Goal: Information Seeking & Learning: Learn about a topic

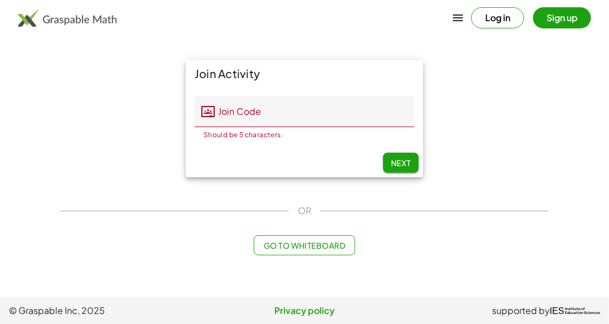
click at [490, 14] on button "Log in" at bounding box center [497, 17] width 53 height 21
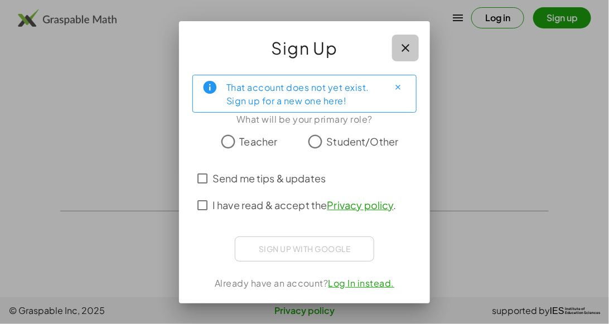
click at [393, 45] on button "button" at bounding box center [405, 48] width 27 height 27
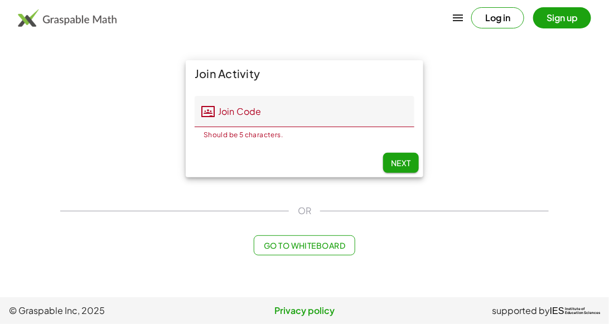
click at [498, 13] on button "Log in" at bounding box center [497, 17] width 53 height 21
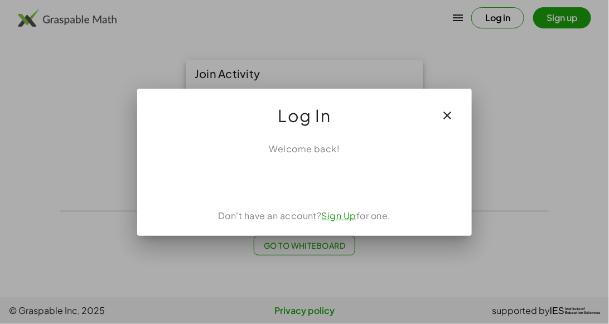
click at [308, 164] on div "Welcome back! Don't have an account? Sign Up for one." at bounding box center [304, 184] width 334 height 103
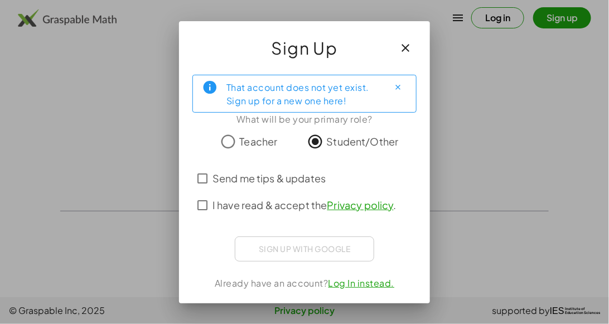
click at [404, 42] on icon "button" at bounding box center [404, 47] width 13 height 13
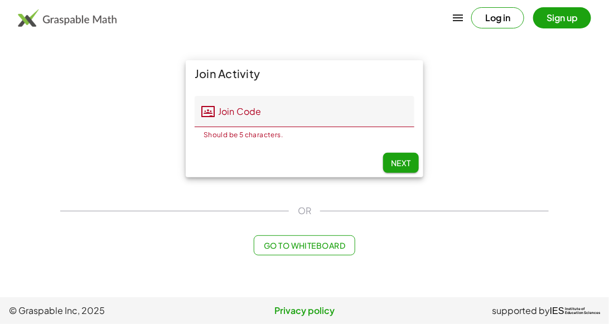
click at [471, 18] on button "Log in" at bounding box center [497, 17] width 53 height 21
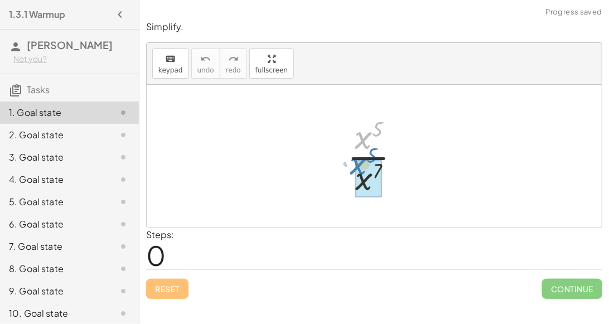
drag, startPoint x: 359, startPoint y: 137, endPoint x: 354, endPoint y: 164, distance: 27.2
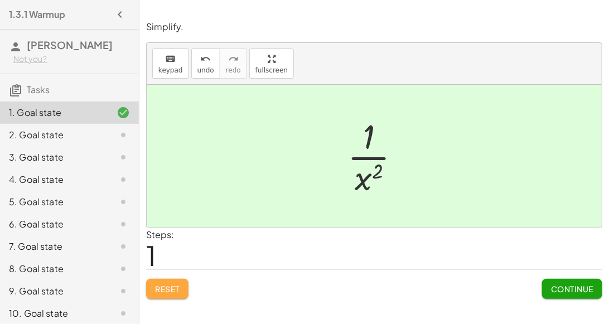
click at [172, 279] on button "Reset" at bounding box center [167, 289] width 42 height 20
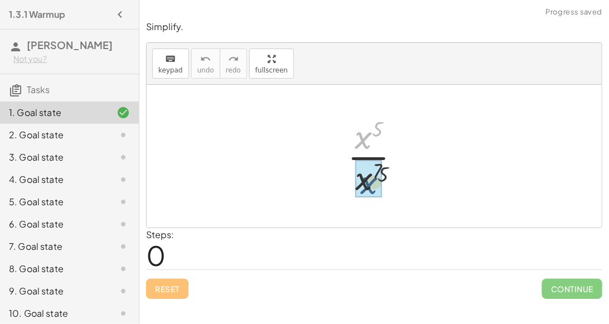
drag, startPoint x: 361, startPoint y: 143, endPoint x: 365, endPoint y: 192, distance: 49.2
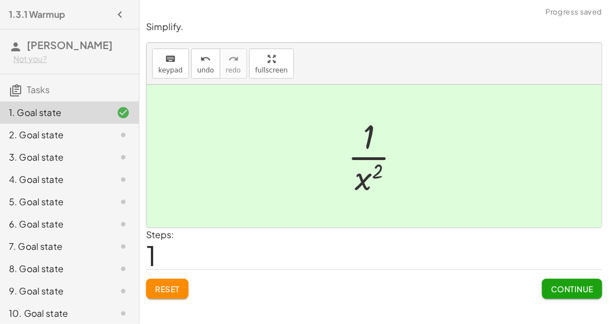
click at [571, 289] on span "Continue" at bounding box center [572, 289] width 42 height 10
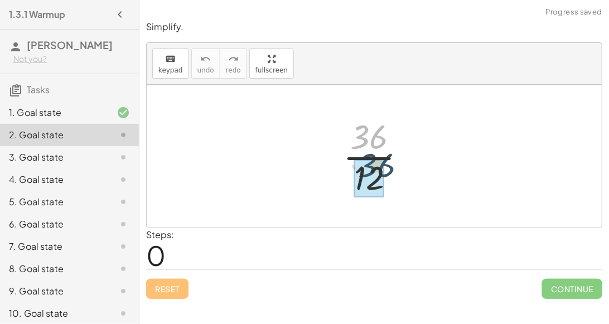
drag, startPoint x: 357, startPoint y: 140, endPoint x: 364, endPoint y: 171, distance: 31.4
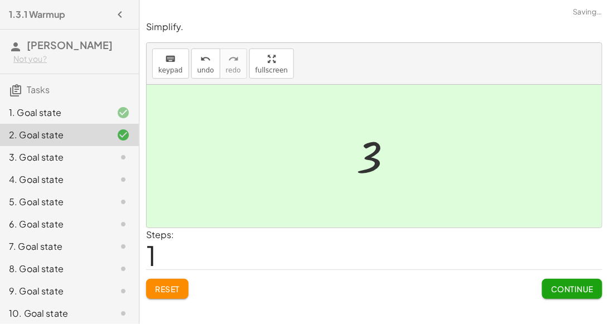
click at [566, 299] on div "Simplify. keyboard keypad undo undo redo redo fullscreen · 36 · 12 · 3 · 12 · 1…" at bounding box center [373, 159] width 469 height 291
click at [566, 296] on button "Continue" at bounding box center [572, 289] width 60 height 20
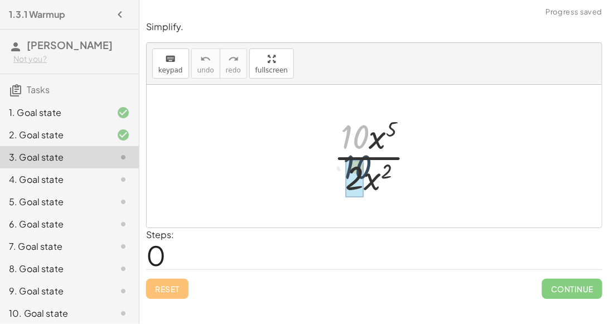
drag, startPoint x: 358, startPoint y: 124, endPoint x: 360, endPoint y: 155, distance: 31.3
click at [360, 155] on div at bounding box center [378, 156] width 101 height 86
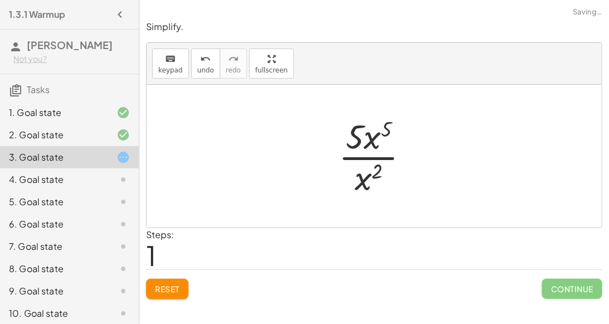
click at [371, 139] on div at bounding box center [378, 156] width 91 height 86
drag, startPoint x: 371, startPoint y: 139, endPoint x: 361, endPoint y: 176, distance: 38.0
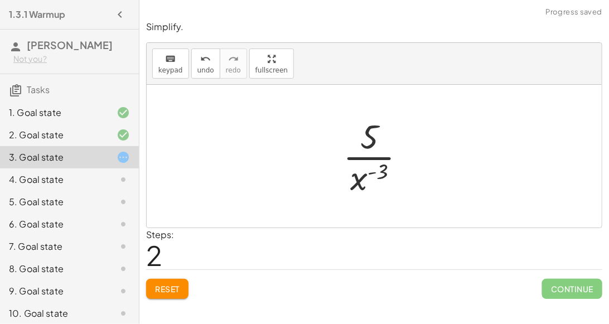
click at [372, 142] on div at bounding box center [378, 156] width 83 height 86
drag, startPoint x: 372, startPoint y: 142, endPoint x: 369, endPoint y: 177, distance: 35.2
click at [369, 177] on div at bounding box center [378, 156] width 83 height 86
drag, startPoint x: 363, startPoint y: 179, endPoint x: 357, endPoint y: 134, distance: 45.0
click at [357, 134] on div at bounding box center [378, 156] width 83 height 86
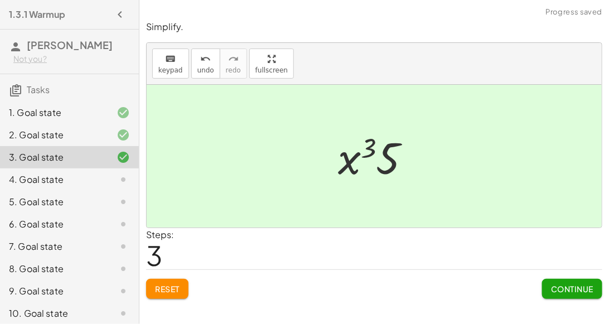
click at [561, 290] on span "Continue" at bounding box center [572, 289] width 42 height 10
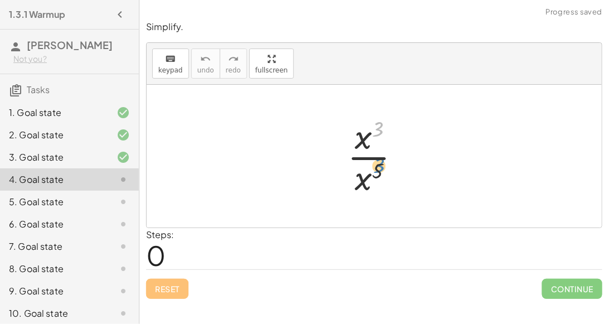
drag, startPoint x: 372, startPoint y: 135, endPoint x: 369, endPoint y: 178, distance: 42.5
click at [369, 178] on div at bounding box center [379, 156] width 74 height 86
drag, startPoint x: 375, startPoint y: 127, endPoint x: 390, endPoint y: 192, distance: 66.8
click at [390, 192] on div at bounding box center [379, 156] width 74 height 86
drag, startPoint x: 376, startPoint y: 171, endPoint x: 370, endPoint y: 143, distance: 27.9
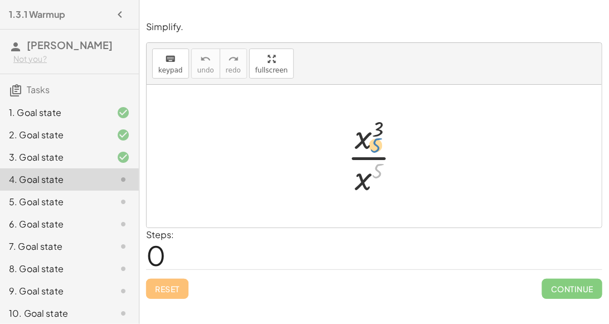
click at [370, 143] on div at bounding box center [379, 156] width 74 height 86
drag, startPoint x: 363, startPoint y: 177, endPoint x: 364, endPoint y: 145, distance: 31.2
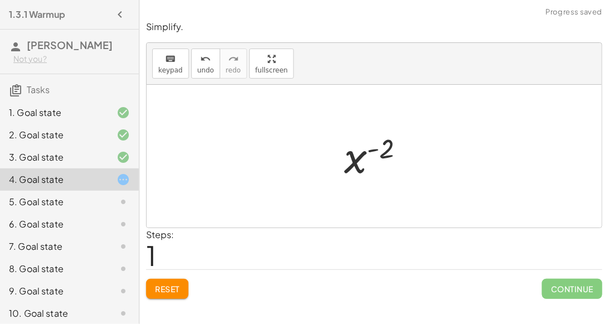
click at [391, 149] on div at bounding box center [378, 156] width 81 height 55
drag, startPoint x: 390, startPoint y: 150, endPoint x: 363, endPoint y: 205, distance: 60.6
click at [363, 205] on div "· x 3 · x 5 x ( + 3 − 5 ) ( - 2 ) x ( ) - 2" at bounding box center [374, 156] width 455 height 143
drag, startPoint x: 353, startPoint y: 170, endPoint x: 352, endPoint y: 193, distance: 23.4
click at [352, 193] on div "· x 3 · x 5 x ( + 3 − 5 ) x ( - 2 ) x ( ) - 2" at bounding box center [374, 156] width 455 height 143
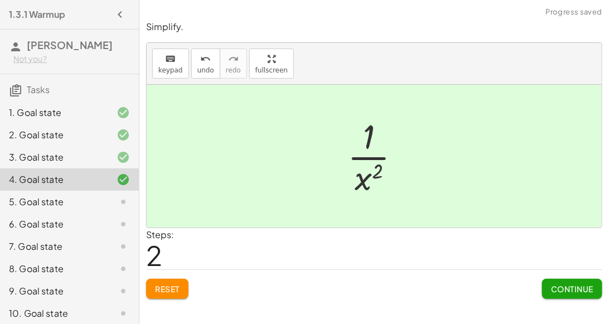
click at [580, 284] on span "Continue" at bounding box center [572, 289] width 42 height 10
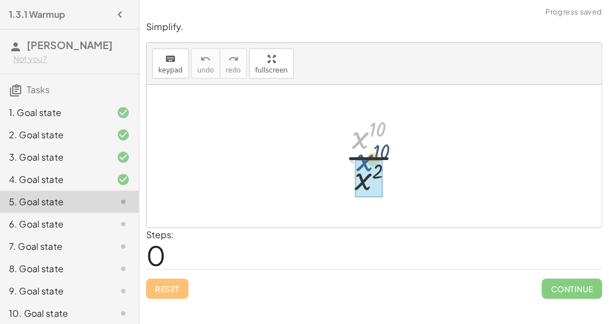
drag, startPoint x: 366, startPoint y: 142, endPoint x: 369, endPoint y: 168, distance: 27.0
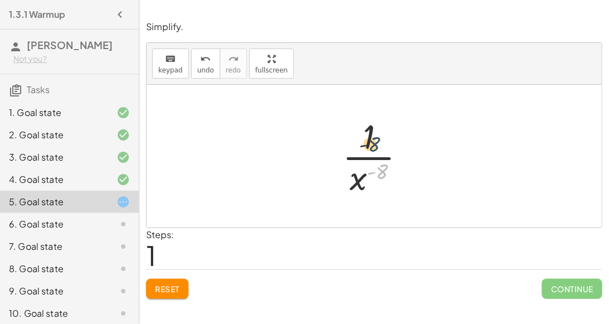
drag, startPoint x: 376, startPoint y: 168, endPoint x: 368, endPoint y: 139, distance: 30.0
click at [368, 139] on div at bounding box center [379, 156] width 84 height 86
drag, startPoint x: 362, startPoint y: 174, endPoint x: 353, endPoint y: 133, distance: 41.7
click at [353, 133] on div at bounding box center [379, 156] width 84 height 86
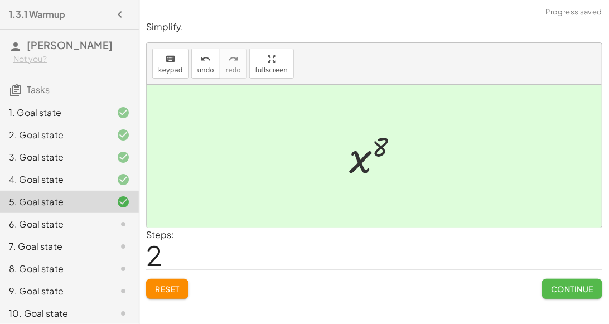
click at [580, 285] on span "Continue" at bounding box center [572, 289] width 42 height 10
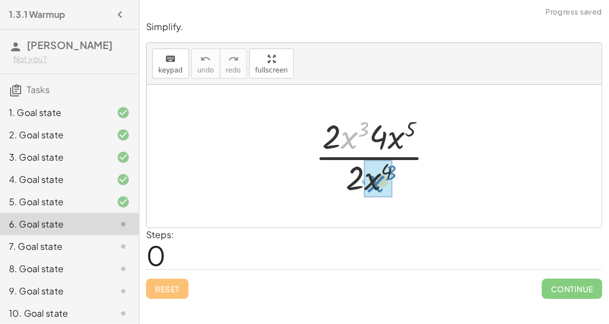
drag, startPoint x: 346, startPoint y: 140, endPoint x: 372, endPoint y: 183, distance: 51.0
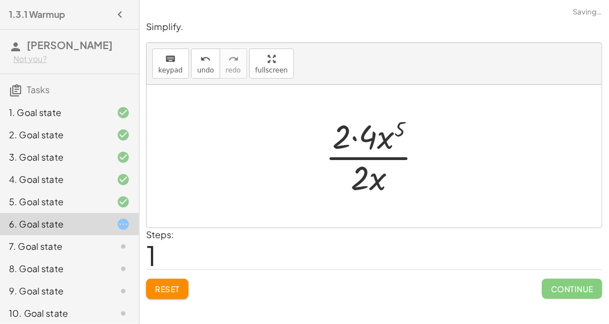
click at [368, 131] on div at bounding box center [378, 156] width 118 height 86
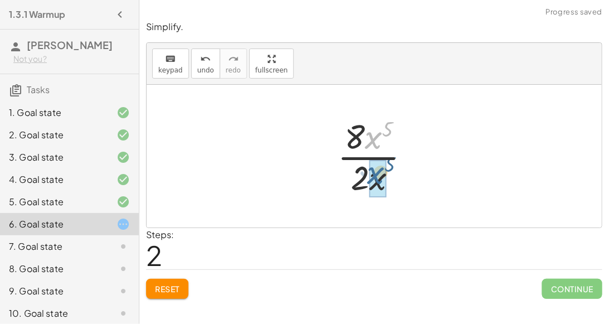
drag, startPoint x: 368, startPoint y: 131, endPoint x: 371, endPoint y: 167, distance: 36.3
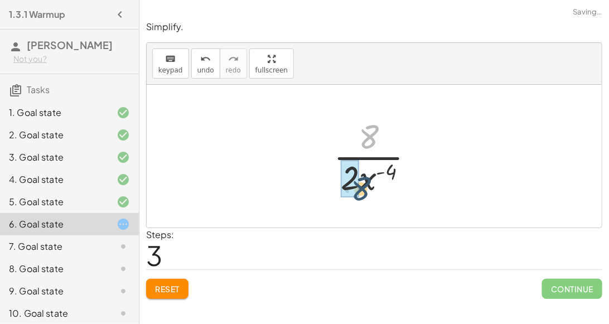
drag, startPoint x: 372, startPoint y: 144, endPoint x: 363, endPoint y: 186, distance: 43.2
click at [363, 186] on div at bounding box center [378, 156] width 101 height 86
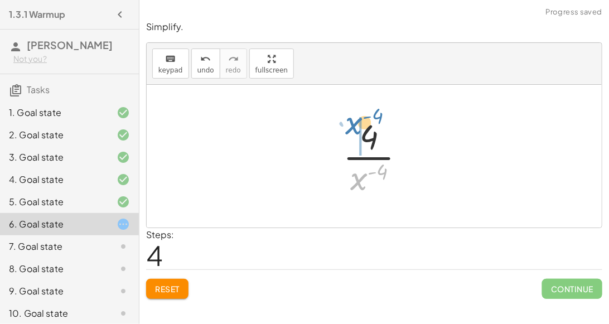
drag, startPoint x: 358, startPoint y: 178, endPoint x: 358, endPoint y: 128, distance: 49.6
click at [358, 128] on div at bounding box center [378, 156] width 82 height 86
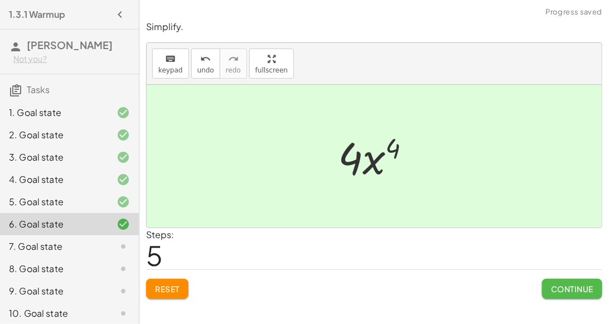
click at [563, 295] on button "Continue" at bounding box center [572, 289] width 60 height 20
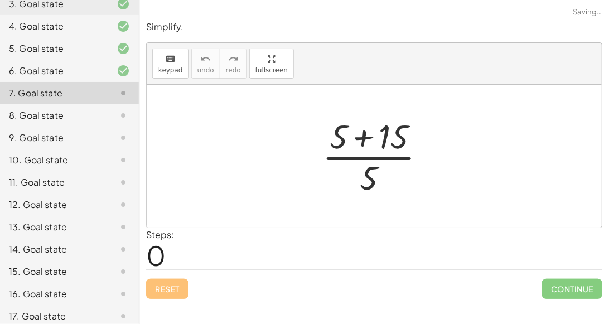
scroll to position [249, 0]
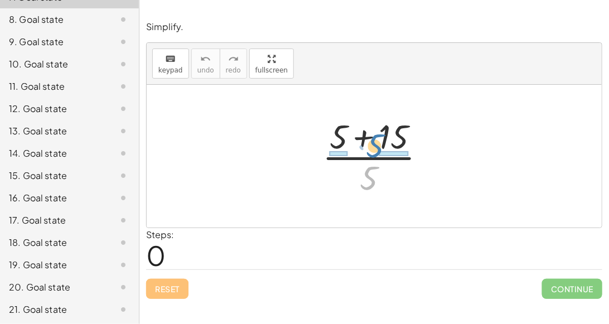
drag, startPoint x: 366, startPoint y: 174, endPoint x: 372, endPoint y: 142, distance: 33.4
click at [372, 142] on div at bounding box center [379, 156] width 124 height 86
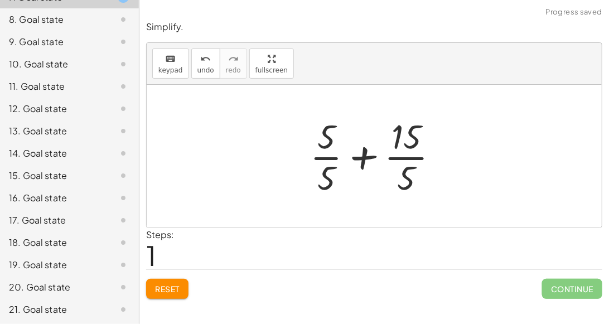
click at [289, 119] on div at bounding box center [374, 156] width 455 height 143
click at [324, 139] on div at bounding box center [378, 156] width 149 height 86
click at [410, 142] on div at bounding box center [378, 156] width 149 height 86
click at [405, 157] on div at bounding box center [378, 156] width 149 height 86
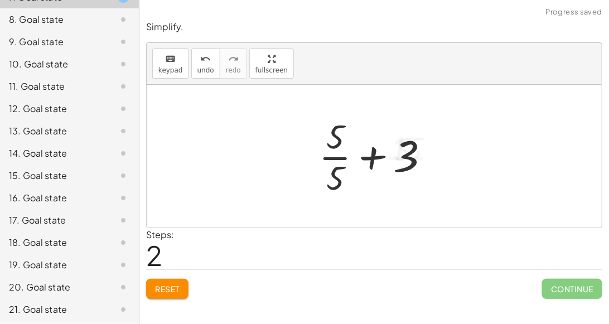
click at [341, 150] on div at bounding box center [378, 156] width 130 height 86
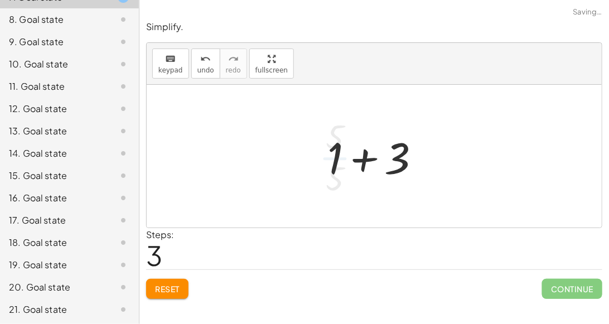
click at [350, 155] on div at bounding box center [378, 156] width 113 height 57
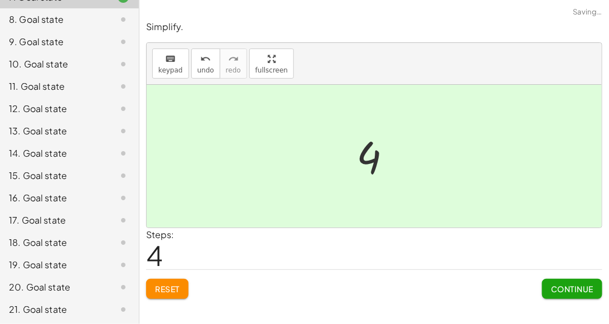
click at [536, 290] on div "Reset Continue" at bounding box center [374, 284] width 456 height 30
click at [542, 290] on button "Continue" at bounding box center [572, 289] width 60 height 20
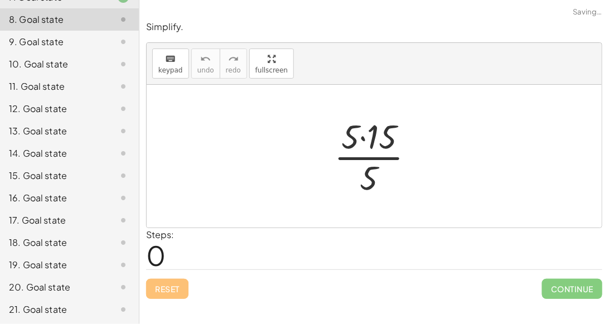
click at [374, 148] on div at bounding box center [378, 156] width 100 height 86
click at [363, 139] on div at bounding box center [378, 156] width 100 height 86
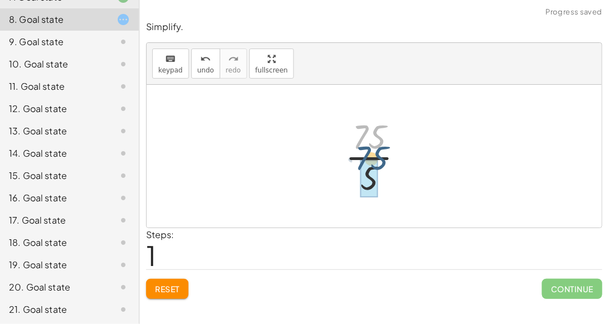
drag, startPoint x: 363, startPoint y: 138, endPoint x: 364, endPoint y: 162, distance: 24.0
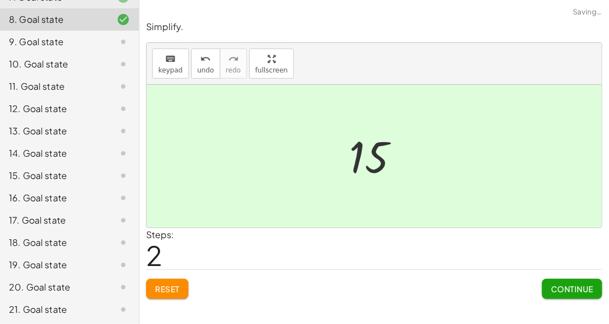
click at [548, 285] on button "Continue" at bounding box center [572, 289] width 60 height 20
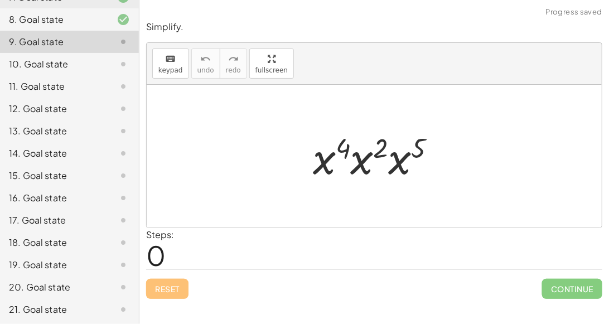
click at [329, 168] on div at bounding box center [378, 156] width 143 height 57
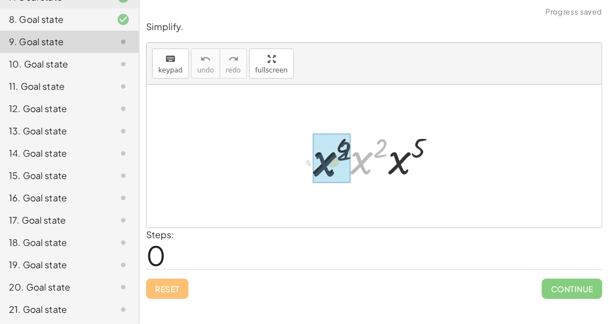
drag, startPoint x: 356, startPoint y: 169, endPoint x: 320, endPoint y: 171, distance: 35.2
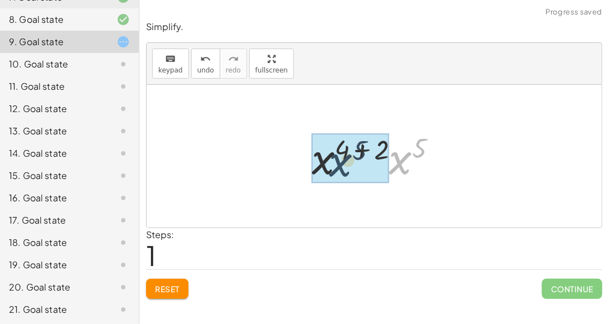
drag, startPoint x: 398, startPoint y: 158, endPoint x: 321, endPoint y: 163, distance: 77.6
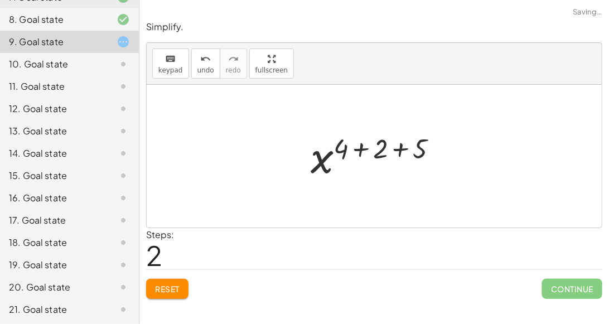
click at [361, 152] on div at bounding box center [378, 156] width 147 height 55
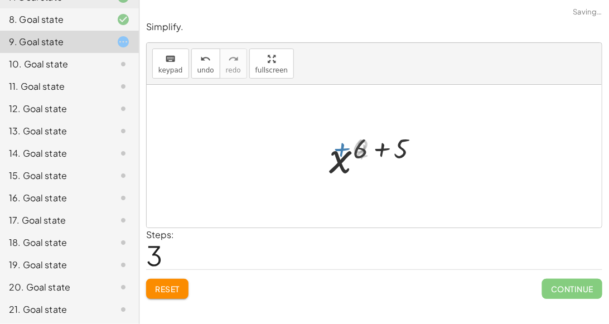
click at [368, 149] on div at bounding box center [378, 156] width 108 height 55
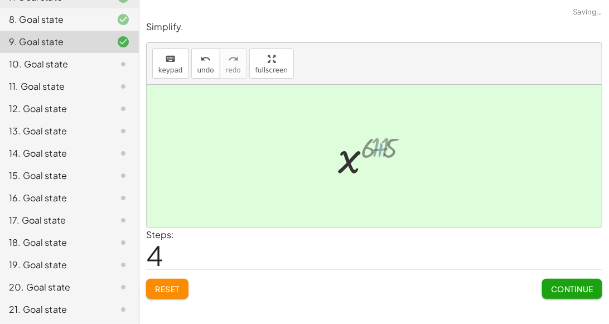
click at [374, 148] on div at bounding box center [378, 156] width 72 height 55
click at [573, 293] on button "Continue" at bounding box center [572, 289] width 60 height 20
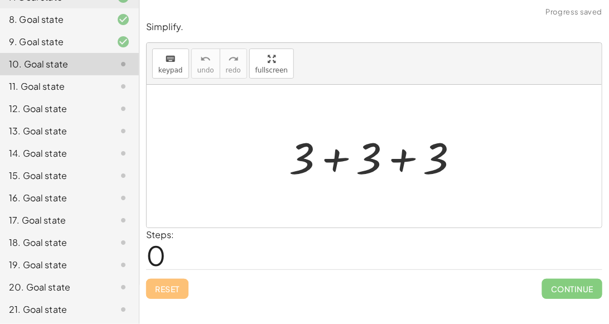
click at [343, 162] on div at bounding box center [378, 156] width 190 height 57
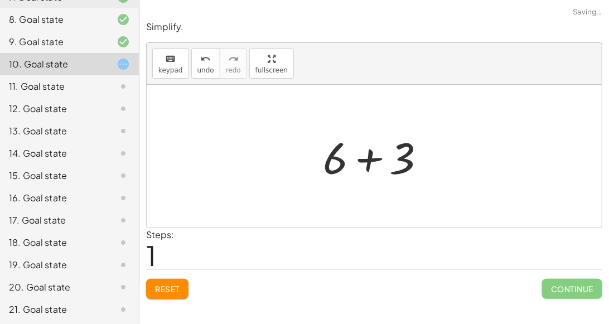
click at [376, 157] on div at bounding box center [378, 156] width 123 height 57
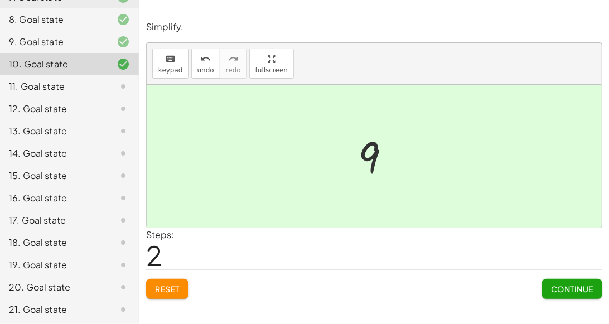
click at [551, 295] on button "Continue" at bounding box center [572, 289] width 60 height 20
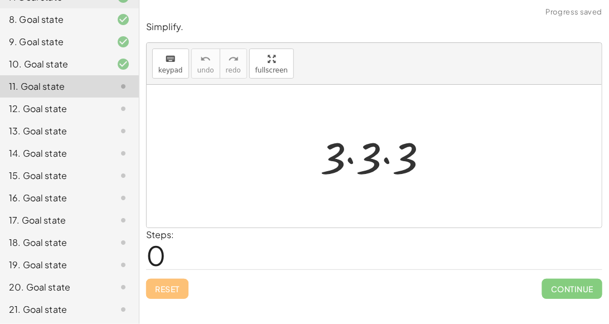
click at [357, 163] on div at bounding box center [378, 156] width 128 height 57
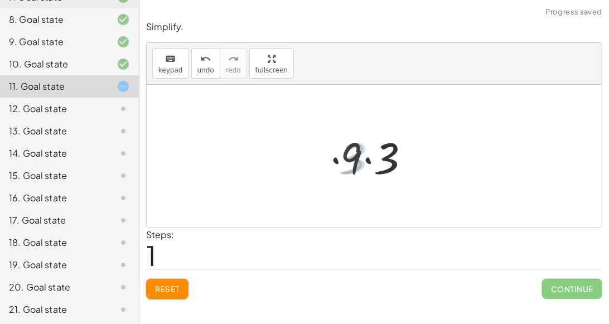
click at [376, 160] on div at bounding box center [378, 156] width 89 height 57
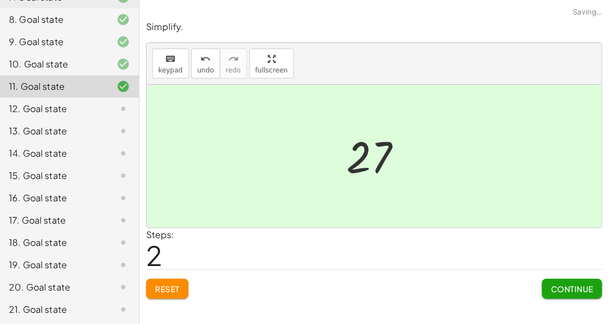
click at [594, 289] on button "Continue" at bounding box center [572, 289] width 60 height 20
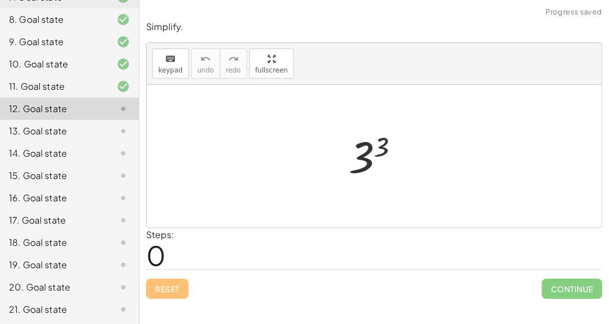
click at [364, 152] on div at bounding box center [378, 156] width 71 height 55
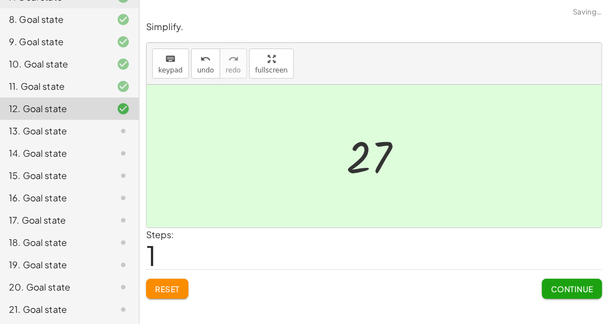
click at [568, 298] on div "Simplify. keyboard keypad undo undo redo redo fullscreen 3 3 27 × Steps: 1 Rese…" at bounding box center [373, 159] width 469 height 291
click at [568, 296] on button "Continue" at bounding box center [572, 289] width 60 height 20
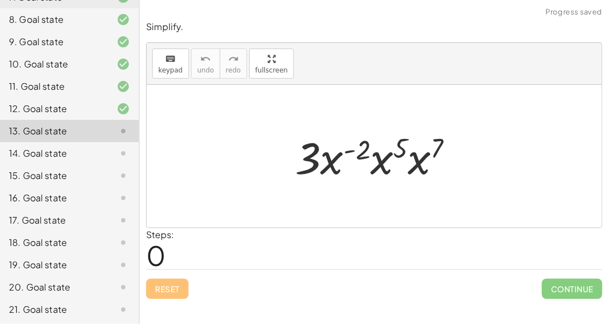
click at [319, 155] on div at bounding box center [378, 156] width 178 height 57
click at [352, 147] on div at bounding box center [378, 156] width 178 height 57
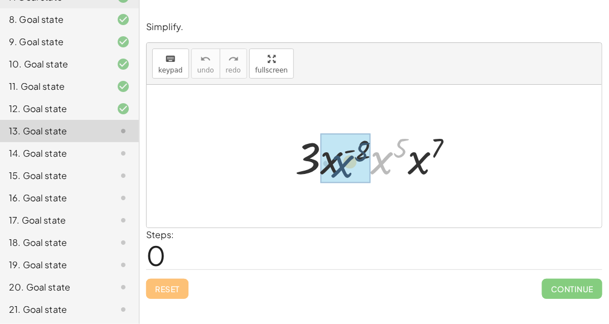
drag, startPoint x: 373, startPoint y: 158, endPoint x: 335, endPoint y: 160, distance: 38.5
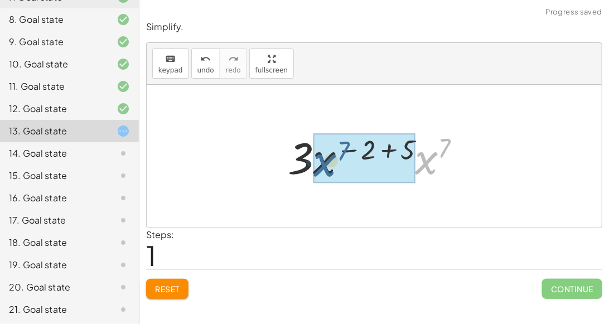
drag, startPoint x: 417, startPoint y: 154, endPoint x: 313, endPoint y: 157, distance: 104.8
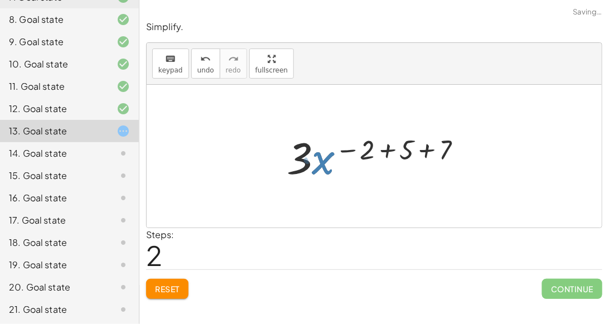
click at [374, 150] on div at bounding box center [378, 156] width 195 height 57
click at [378, 152] on div at bounding box center [378, 156] width 195 height 57
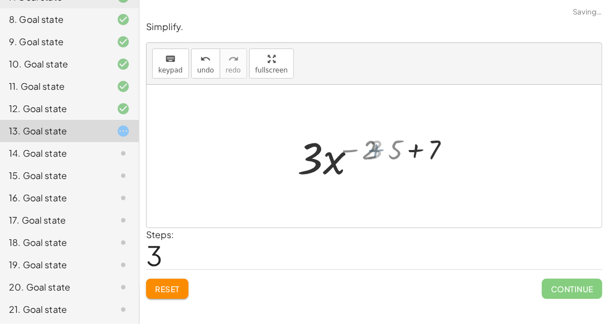
click at [381, 150] on div at bounding box center [379, 156] width 132 height 57
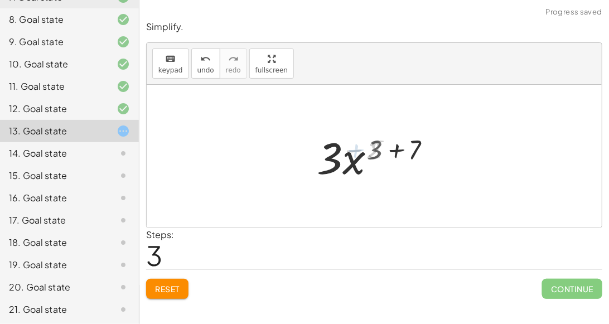
click at [381, 150] on div at bounding box center [379, 156] width 132 height 57
click at [392, 149] on div at bounding box center [379, 156] width 132 height 57
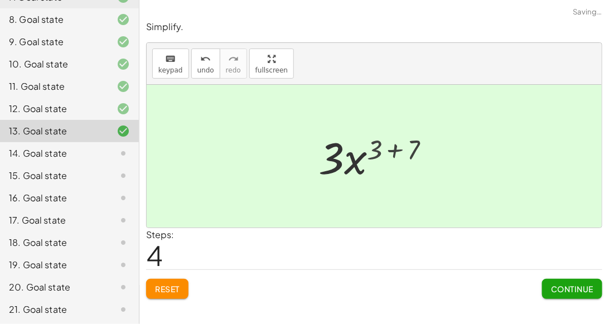
click at [392, 149] on div at bounding box center [378, 156] width 101 height 57
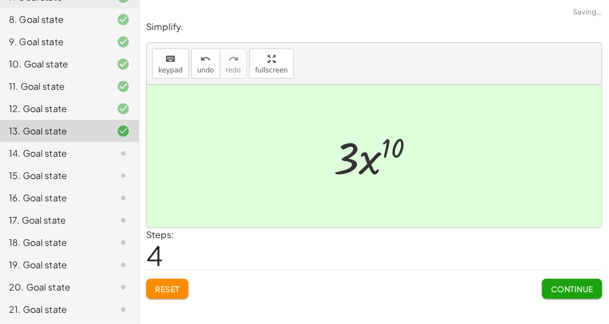
click at [557, 282] on button "Continue" at bounding box center [572, 289] width 60 height 20
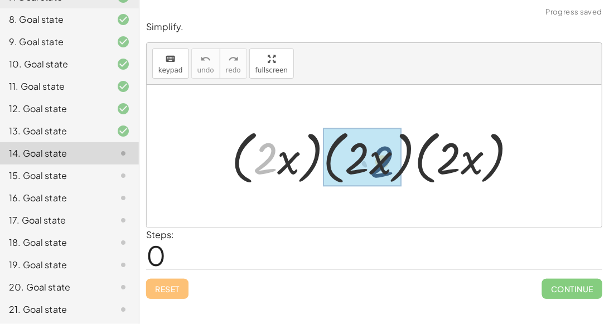
drag, startPoint x: 259, startPoint y: 154, endPoint x: 372, endPoint y: 153, distance: 113.1
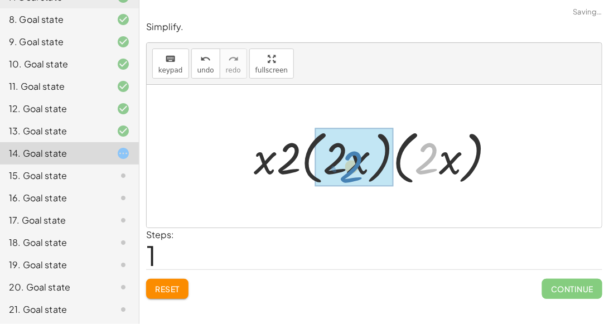
drag, startPoint x: 424, startPoint y: 152, endPoint x: 348, endPoint y: 158, distance: 76.1
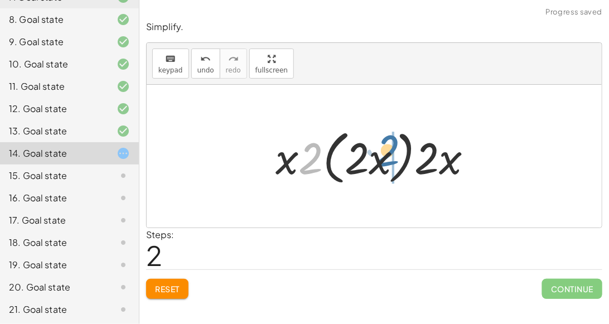
drag, startPoint x: 312, startPoint y: 154, endPoint x: 382, endPoint y: 147, distance: 71.2
click at [382, 147] on div at bounding box center [378, 156] width 217 height 64
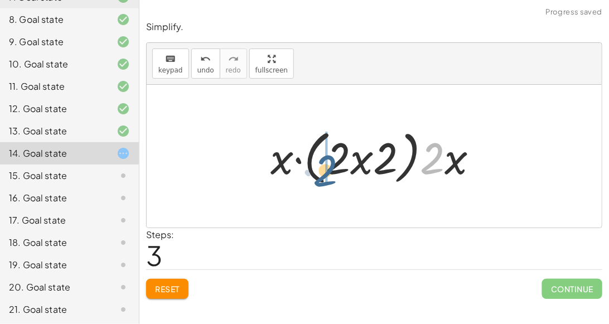
drag, startPoint x: 438, startPoint y: 149, endPoint x: 349, endPoint y: 157, distance: 89.5
click at [349, 157] on div at bounding box center [378, 156] width 227 height 64
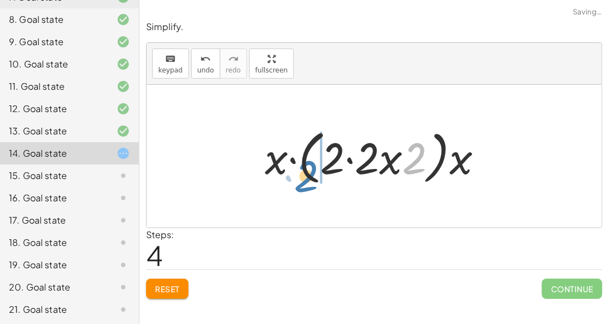
drag, startPoint x: 405, startPoint y: 155, endPoint x: 301, endPoint y: 170, distance: 105.3
click at [301, 170] on div at bounding box center [378, 156] width 238 height 64
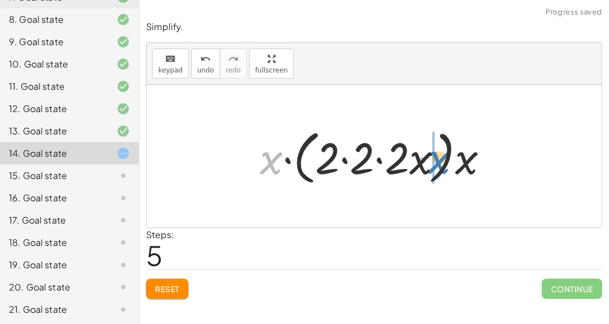
drag, startPoint x: 270, startPoint y: 162, endPoint x: 434, endPoint y: 161, distance: 163.9
click at [434, 161] on div at bounding box center [378, 156] width 249 height 64
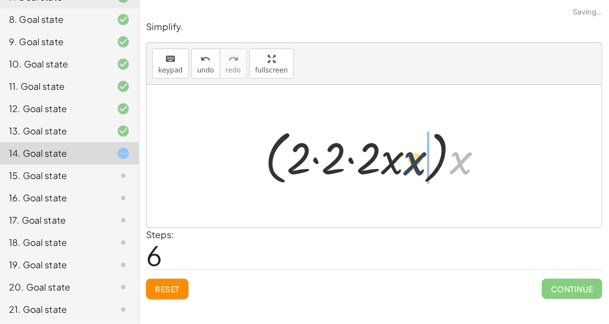
drag, startPoint x: 456, startPoint y: 162, endPoint x: 410, endPoint y: 163, distance: 46.3
click at [410, 163] on div at bounding box center [378, 156] width 238 height 64
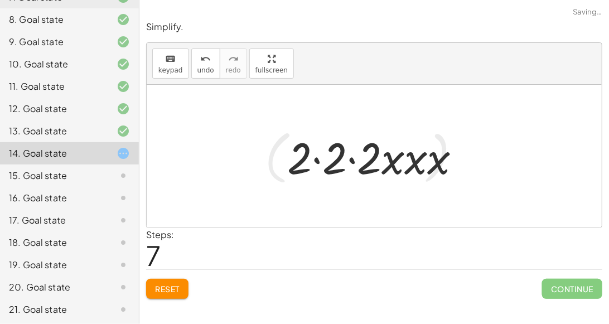
click at [392, 159] on div at bounding box center [378, 156] width 194 height 57
click at [358, 157] on div at bounding box center [378, 156] width 194 height 57
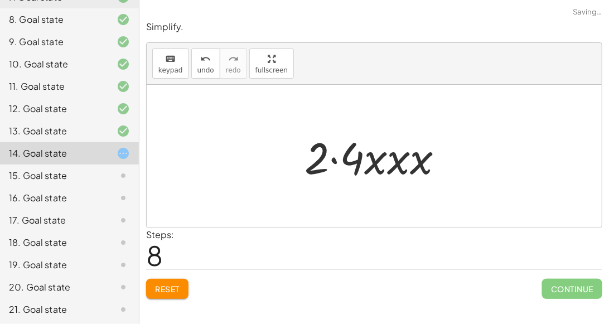
click at [353, 155] on div at bounding box center [378, 156] width 159 height 57
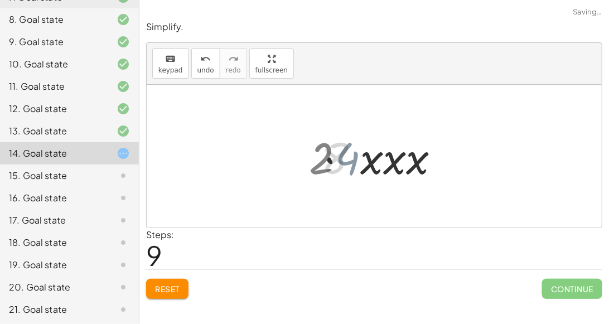
click at [353, 155] on div at bounding box center [378, 156] width 127 height 57
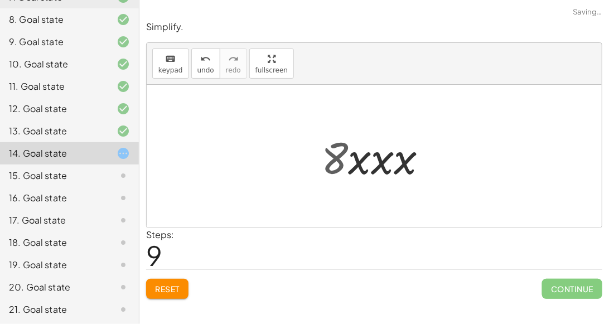
click at [353, 155] on div at bounding box center [378, 156] width 127 height 57
click at [384, 159] on div at bounding box center [378, 156] width 127 height 57
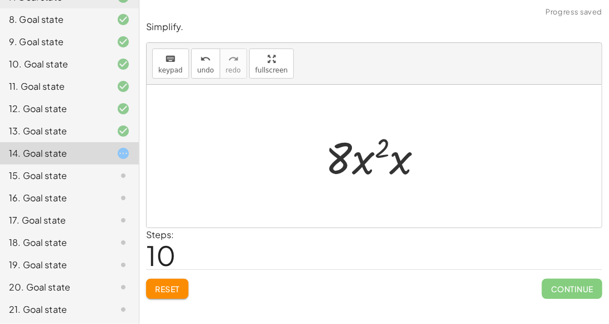
click at [390, 159] on div at bounding box center [378, 156] width 118 height 57
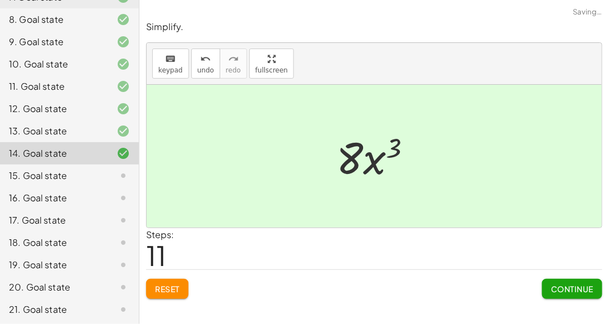
click at [579, 290] on span "Continue" at bounding box center [572, 289] width 42 height 10
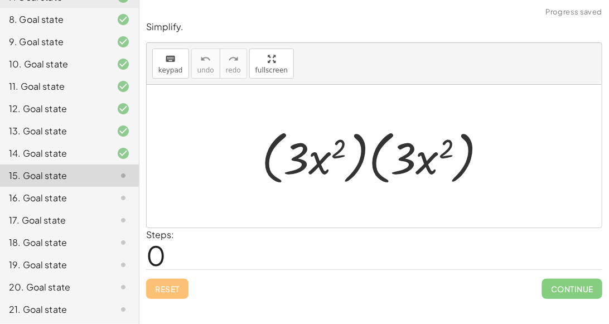
click at [284, 159] on div at bounding box center [378, 156] width 245 height 64
click at [289, 160] on div at bounding box center [378, 156] width 245 height 64
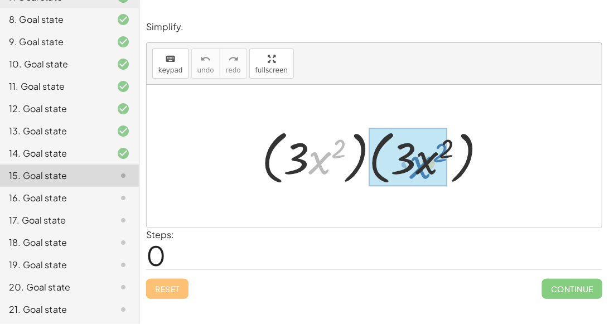
drag, startPoint x: 330, startPoint y: 164, endPoint x: 431, endPoint y: 167, distance: 101.5
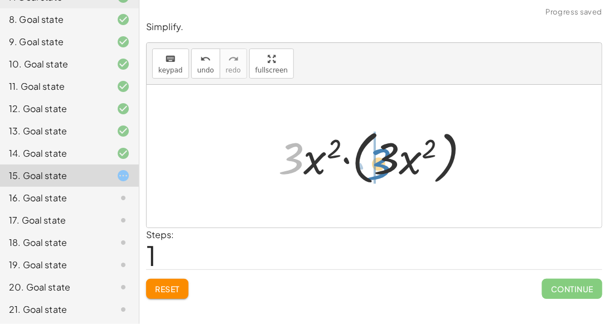
drag, startPoint x: 294, startPoint y: 161, endPoint x: 386, endPoint y: 163, distance: 92.0
click at [386, 163] on div at bounding box center [378, 156] width 211 height 64
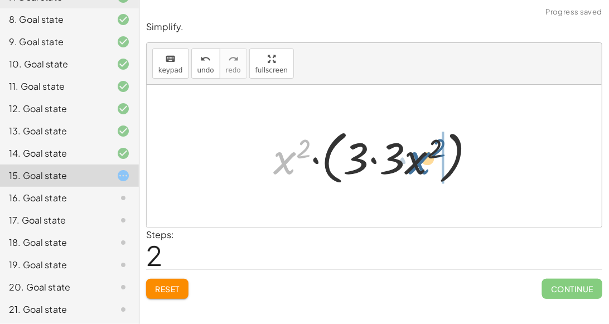
drag, startPoint x: 280, startPoint y: 153, endPoint x: 420, endPoint y: 153, distance: 140.4
click at [420, 153] on div at bounding box center [379, 156] width 222 height 64
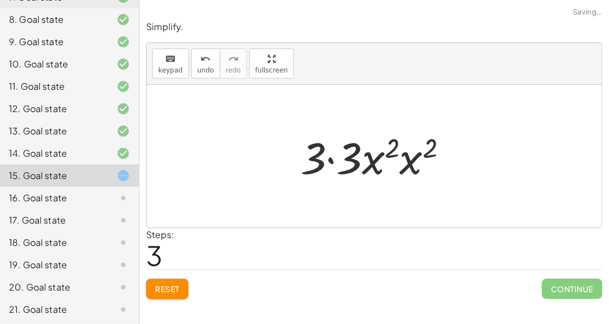
click at [346, 155] on div at bounding box center [378, 156] width 167 height 57
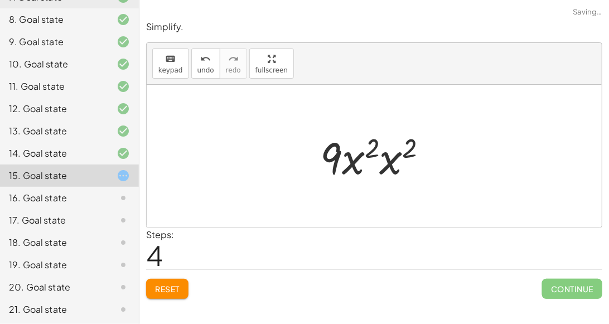
click at [358, 162] on div at bounding box center [378, 156] width 128 height 57
click at [359, 164] on div at bounding box center [378, 156] width 128 height 57
click at [358, 152] on div at bounding box center [378, 156] width 128 height 57
click at [353, 156] on div at bounding box center [378, 156] width 128 height 57
click at [367, 150] on div at bounding box center [378, 156] width 128 height 57
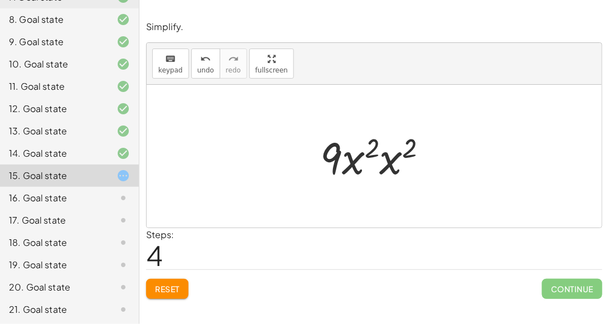
click at [387, 155] on div at bounding box center [378, 156] width 128 height 57
click at [383, 145] on div at bounding box center [379, 156] width 130 height 57
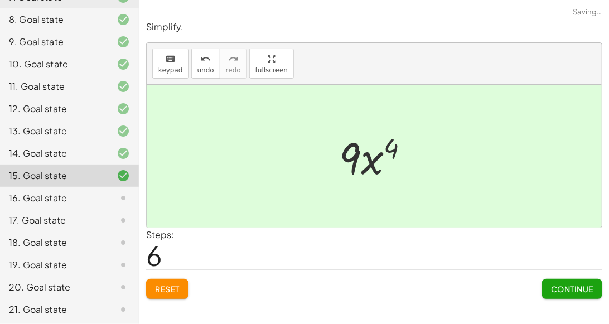
click at [555, 281] on button "Continue" at bounding box center [572, 289] width 60 height 20
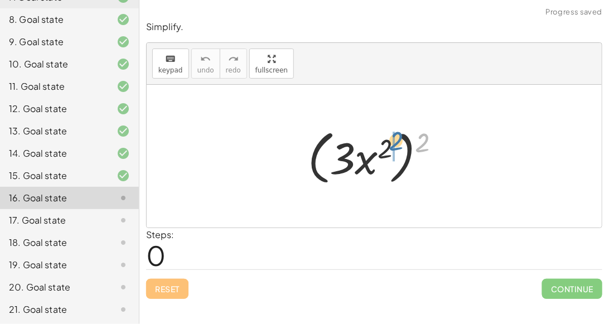
drag, startPoint x: 420, startPoint y: 141, endPoint x: 388, endPoint y: 142, distance: 32.3
click at [388, 142] on div at bounding box center [378, 156] width 153 height 64
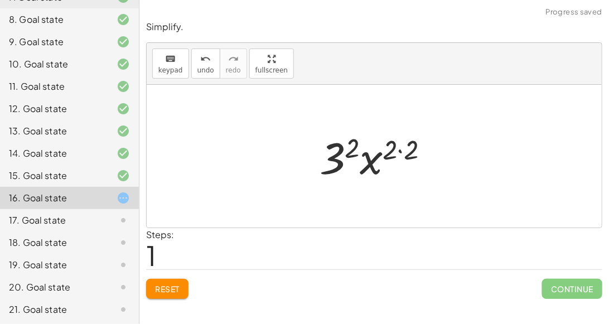
click at [369, 154] on div at bounding box center [378, 156] width 129 height 57
drag, startPoint x: 369, startPoint y: 154, endPoint x: 347, endPoint y: 154, distance: 22.3
click at [347, 154] on div at bounding box center [378, 156] width 129 height 57
click at [337, 152] on div at bounding box center [378, 156] width 129 height 57
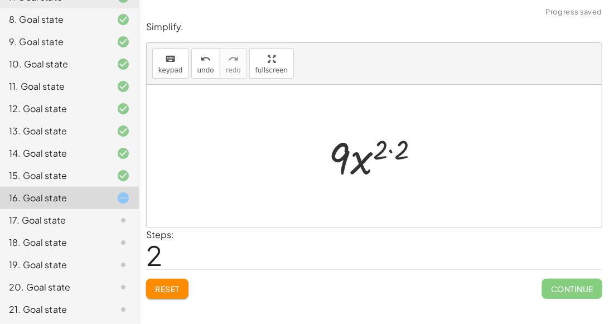
click at [377, 154] on div at bounding box center [378, 156] width 111 height 57
click at [385, 150] on div at bounding box center [378, 156] width 111 height 57
click at [397, 150] on div at bounding box center [378, 156] width 111 height 57
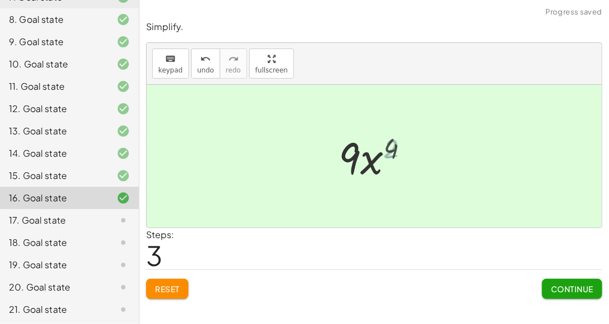
click at [390, 148] on div at bounding box center [378, 156] width 90 height 57
click at [574, 291] on span "Continue" at bounding box center [572, 289] width 42 height 10
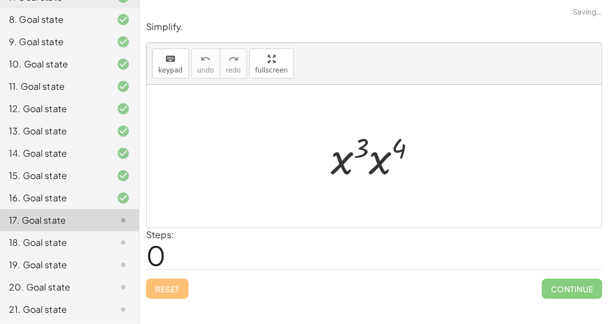
click at [345, 163] on div at bounding box center [378, 156] width 106 height 57
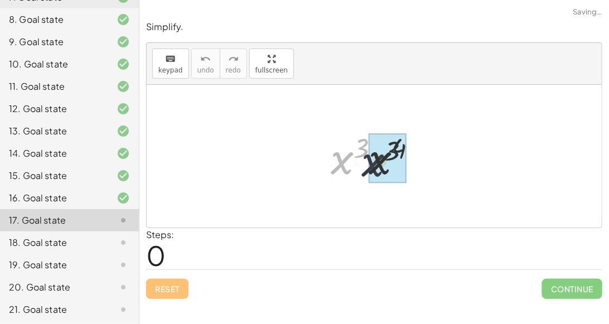
drag, startPoint x: 345, startPoint y: 163, endPoint x: 377, endPoint y: 164, distance: 32.3
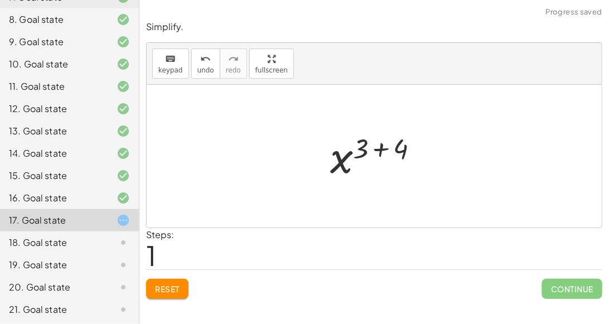
click at [377, 152] on div at bounding box center [378, 156] width 109 height 55
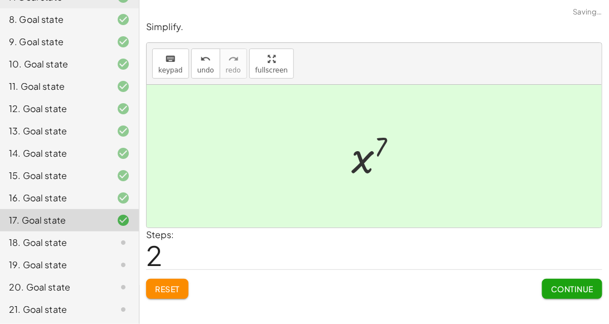
click at [561, 284] on span "Continue" at bounding box center [572, 289] width 42 height 10
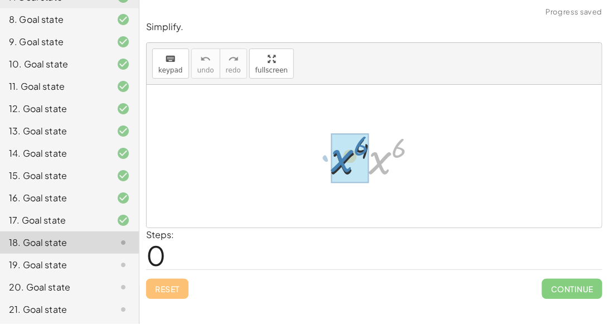
drag, startPoint x: 376, startPoint y: 167, endPoint x: 340, endPoint y: 166, distance: 36.2
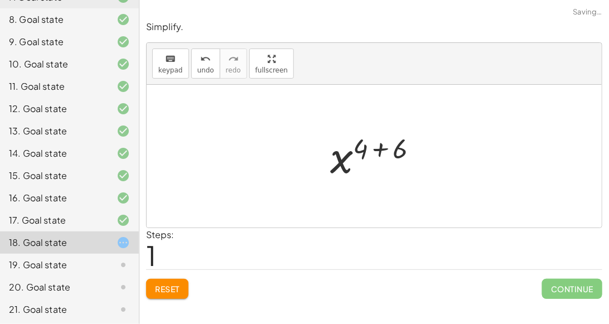
click at [364, 145] on div at bounding box center [378, 156] width 108 height 55
click at [383, 148] on div at bounding box center [378, 156] width 108 height 55
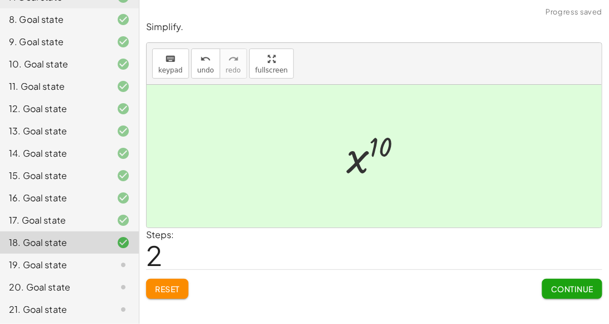
click at [560, 290] on span "Continue" at bounding box center [572, 289] width 42 height 10
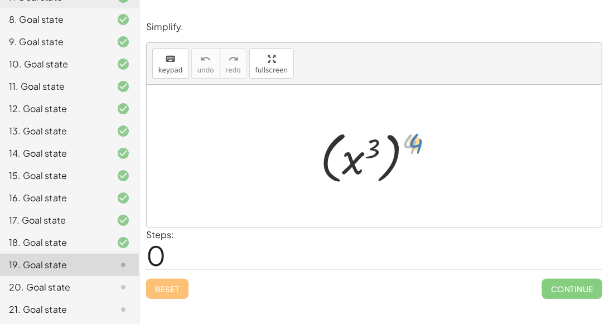
drag, startPoint x: 411, startPoint y: 145, endPoint x: 420, endPoint y: 142, distance: 8.8
click at [420, 142] on div at bounding box center [378, 156] width 128 height 62
click at [359, 155] on div at bounding box center [378, 156] width 128 height 62
click at [385, 140] on div at bounding box center [378, 156] width 128 height 62
click at [390, 143] on div at bounding box center [378, 156] width 128 height 62
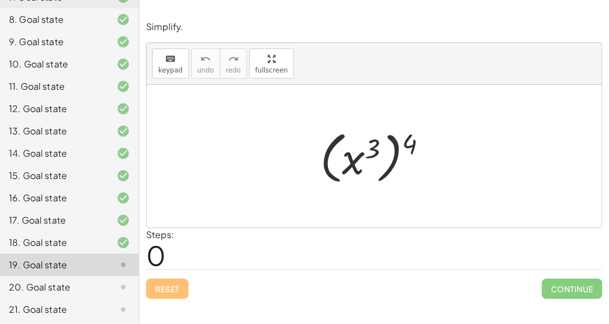
click at [366, 137] on div at bounding box center [378, 156] width 128 height 62
click at [373, 142] on div at bounding box center [378, 156] width 128 height 62
drag, startPoint x: 410, startPoint y: 139, endPoint x: 362, endPoint y: 150, distance: 49.1
click at [362, 150] on div at bounding box center [378, 156] width 128 height 62
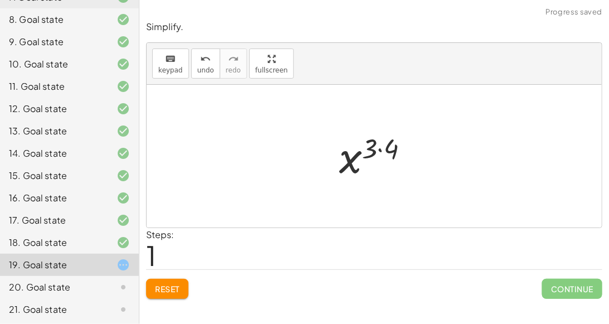
click at [375, 148] on div at bounding box center [378, 156] width 90 height 55
click at [376, 148] on div at bounding box center [378, 156] width 90 height 55
click at [378, 148] on div at bounding box center [378, 156] width 90 height 55
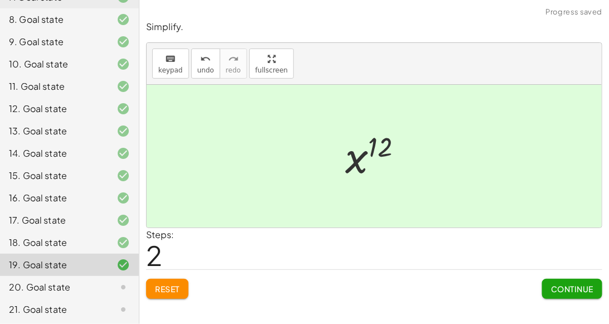
click at [571, 280] on button "Continue" at bounding box center [572, 289] width 60 height 20
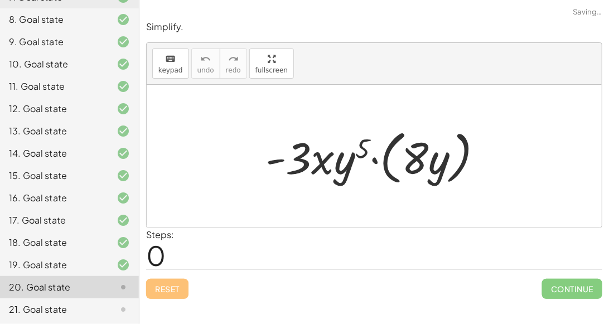
click at [328, 168] on div at bounding box center [378, 156] width 237 height 64
click at [347, 163] on div at bounding box center [378, 156] width 237 height 64
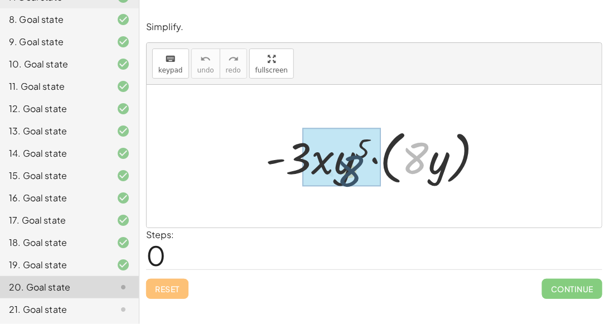
drag, startPoint x: 421, startPoint y: 154, endPoint x: 349, endPoint y: 166, distance: 72.8
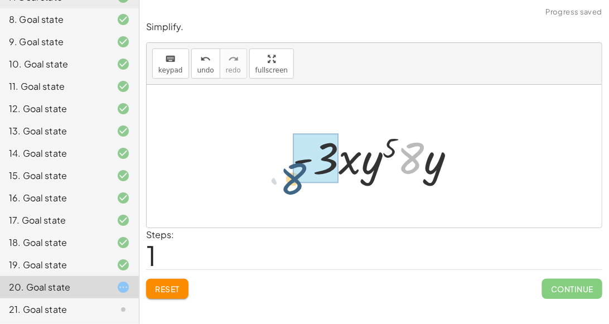
drag, startPoint x: 414, startPoint y: 159, endPoint x: 300, endPoint y: 178, distance: 115.8
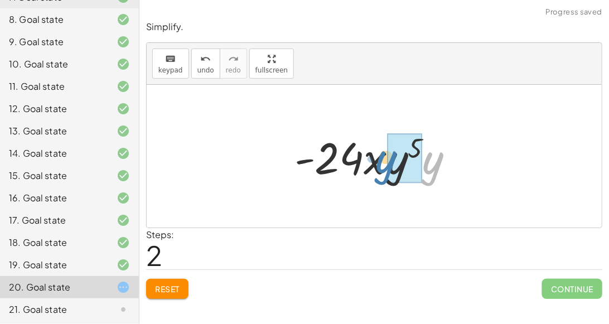
drag, startPoint x: 435, startPoint y: 164, endPoint x: 391, endPoint y: 164, distance: 43.5
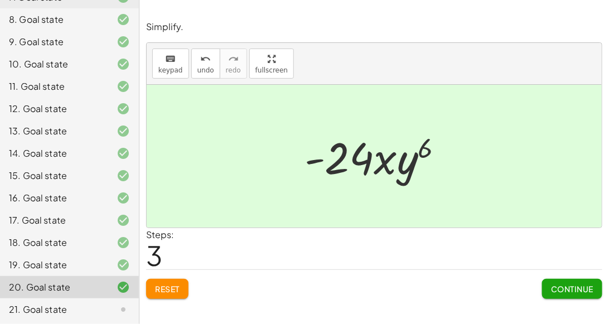
click at [600, 295] on button "Continue" at bounding box center [572, 289] width 60 height 20
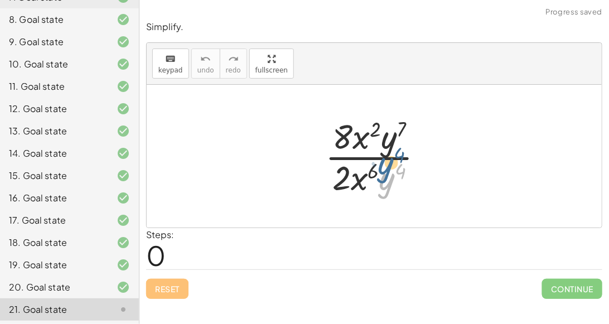
drag, startPoint x: 387, startPoint y: 172, endPoint x: 386, endPoint y: 155, distance: 16.2
click at [386, 155] on div at bounding box center [378, 156] width 119 height 86
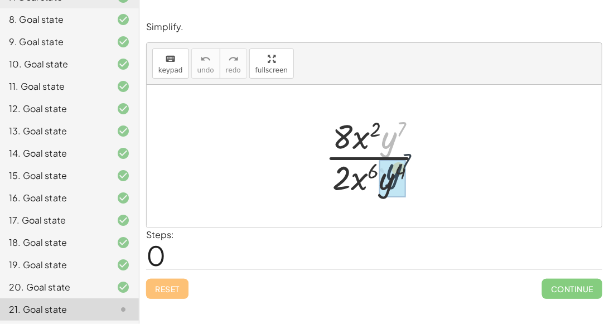
drag, startPoint x: 387, startPoint y: 148, endPoint x: 392, endPoint y: 187, distance: 39.9
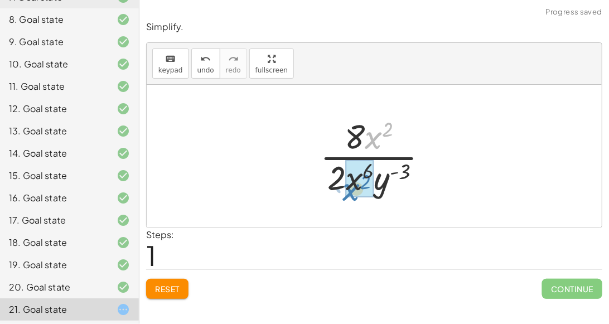
drag, startPoint x: 380, startPoint y: 130, endPoint x: 358, endPoint y: 177, distance: 52.1
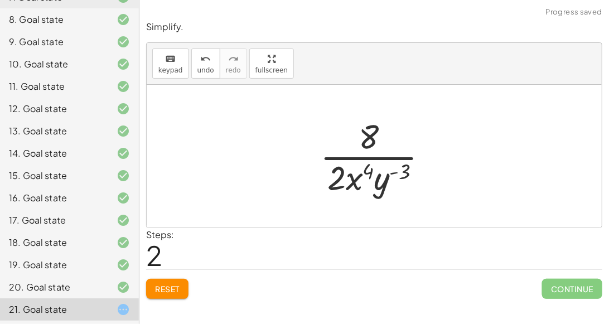
click at [332, 174] on div at bounding box center [378, 156] width 128 height 86
drag, startPoint x: 332, startPoint y: 174, endPoint x: 366, endPoint y: 178, distance: 34.3
click at [366, 178] on div at bounding box center [378, 156] width 128 height 86
drag, startPoint x: 331, startPoint y: 178, endPoint x: 376, endPoint y: 177, distance: 45.2
click at [376, 177] on div at bounding box center [378, 156] width 128 height 86
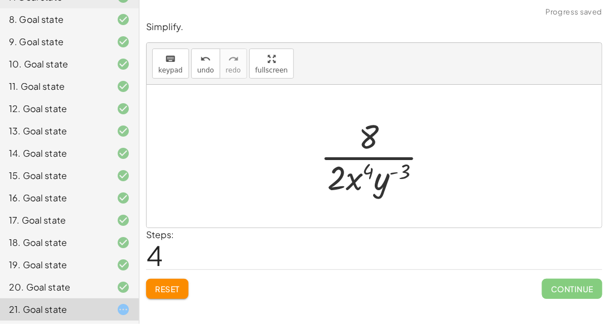
click at [369, 142] on div at bounding box center [378, 156] width 128 height 86
drag, startPoint x: 369, startPoint y: 142, endPoint x: 370, endPoint y: 187, distance: 45.2
click at [370, 187] on div at bounding box center [378, 156] width 128 height 86
drag, startPoint x: 377, startPoint y: 186, endPoint x: 365, endPoint y: 133, distance: 54.3
click at [365, 133] on div at bounding box center [378, 156] width 128 height 86
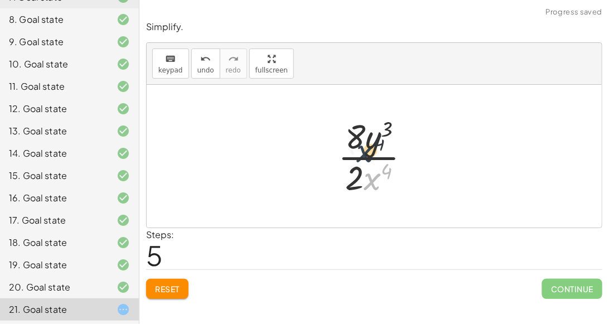
drag, startPoint x: 370, startPoint y: 181, endPoint x: 363, endPoint y: 150, distance: 31.9
click at [363, 150] on div at bounding box center [378, 156] width 93 height 86
click at [359, 155] on div at bounding box center [378, 156] width 93 height 86
drag, startPoint x: 372, startPoint y: 179, endPoint x: 362, endPoint y: 140, distance: 40.4
click at [362, 140] on div at bounding box center [378, 156] width 93 height 86
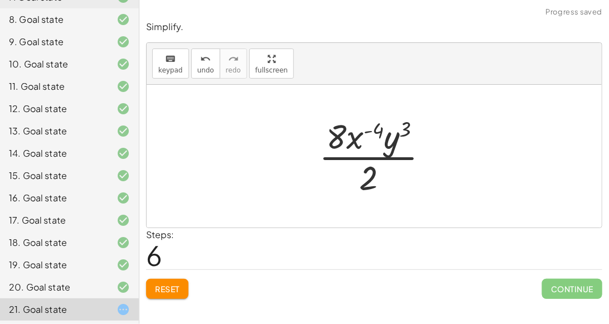
click at [366, 155] on div at bounding box center [378, 156] width 130 height 86
click at [366, 155] on div at bounding box center [379, 156] width 142 height 57
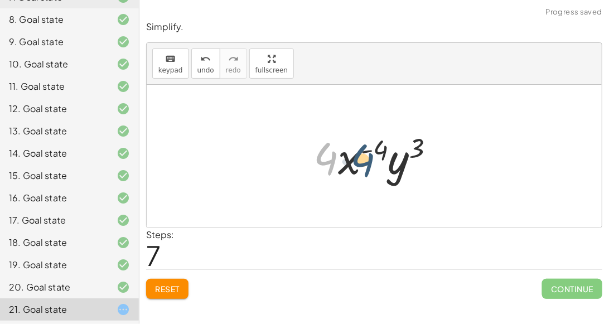
drag, startPoint x: 332, startPoint y: 156, endPoint x: 368, endPoint y: 157, distance: 36.2
click at [368, 157] on div at bounding box center [379, 156] width 142 height 57
click at [355, 159] on div at bounding box center [379, 156] width 142 height 57
click at [380, 150] on div at bounding box center [379, 156] width 142 height 57
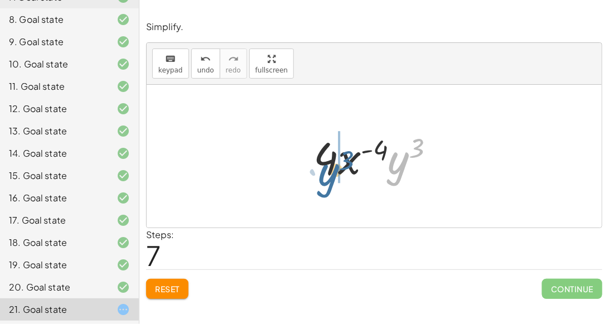
drag, startPoint x: 398, startPoint y: 158, endPoint x: 330, endPoint y: 168, distance: 68.7
click at [330, 168] on div at bounding box center [379, 156] width 142 height 57
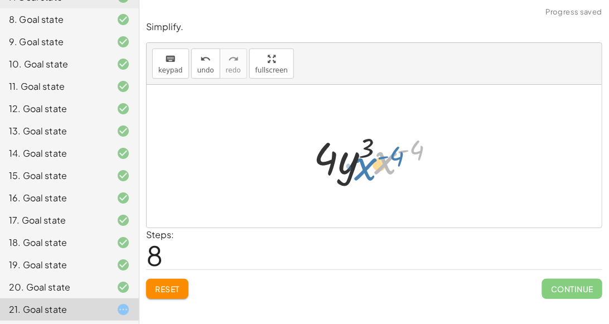
drag, startPoint x: 388, startPoint y: 159, endPoint x: 380, endPoint y: 165, distance: 10.5
click at [380, 165] on div at bounding box center [379, 156] width 142 height 57
click at [411, 148] on div at bounding box center [379, 156] width 142 height 57
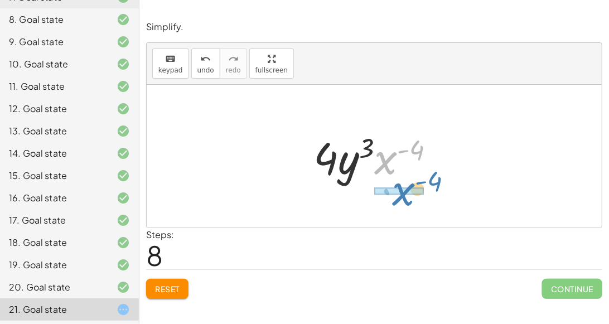
drag, startPoint x: 381, startPoint y: 161, endPoint x: 399, endPoint y: 191, distance: 35.0
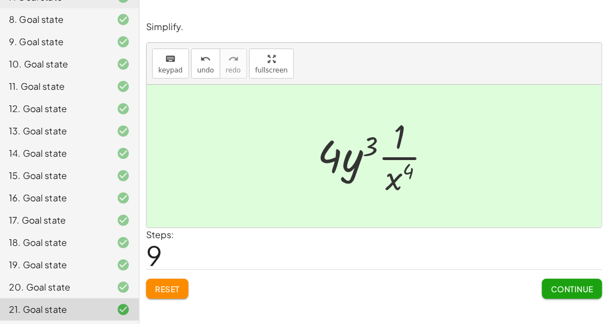
click at [557, 288] on span "Continue" at bounding box center [572, 289] width 42 height 10
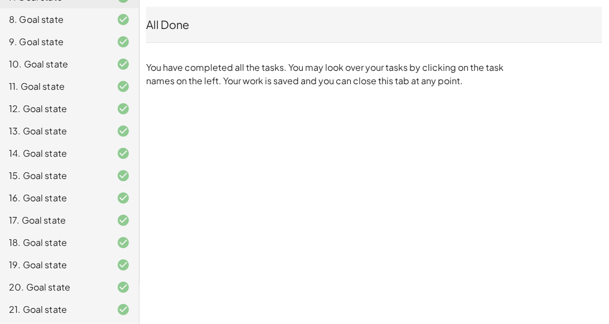
click at [88, 298] on div "21. Goal state" at bounding box center [69, 309] width 139 height 22
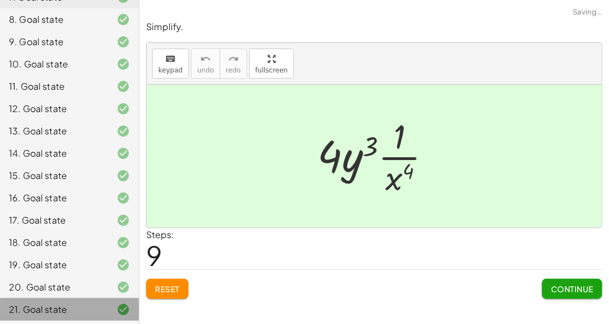
scroll to position [0, 0]
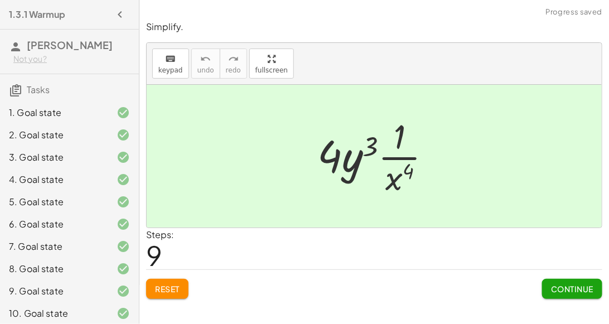
click at [101, 220] on div at bounding box center [114, 223] width 31 height 13
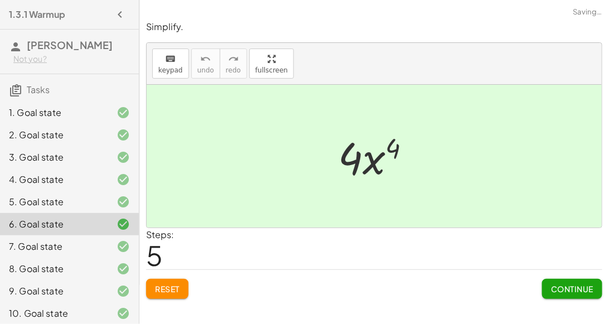
click at [163, 285] on span "Reset" at bounding box center [167, 289] width 25 height 10
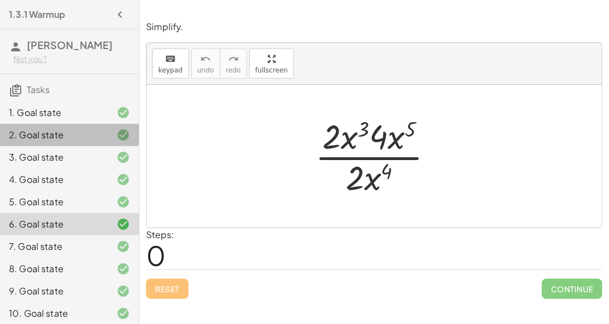
click at [74, 133] on div "2. Goal state" at bounding box center [54, 134] width 90 height 13
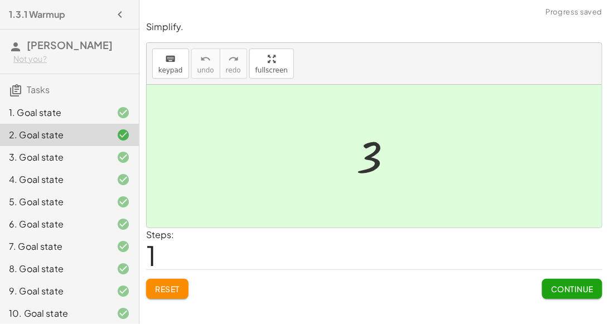
click at [104, 120] on div "1. Goal state" at bounding box center [69, 112] width 139 height 22
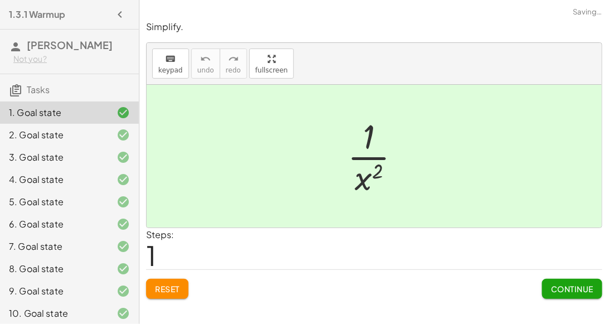
click at [172, 287] on span "Reset" at bounding box center [167, 289] width 25 height 10
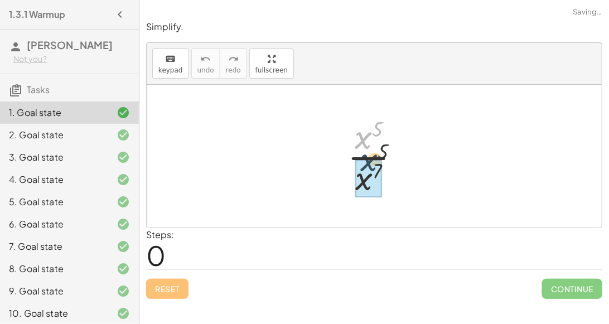
drag, startPoint x: 358, startPoint y: 144, endPoint x: 364, endPoint y: 171, distance: 26.9
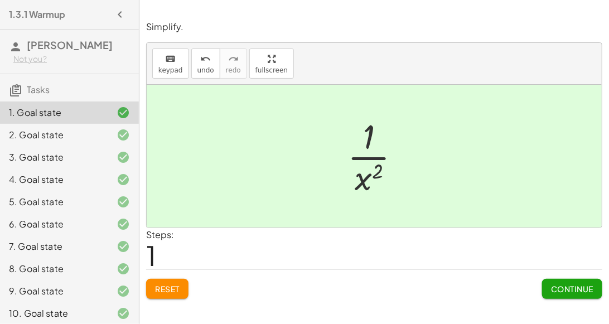
click at [564, 279] on button "Continue" at bounding box center [572, 289] width 60 height 20
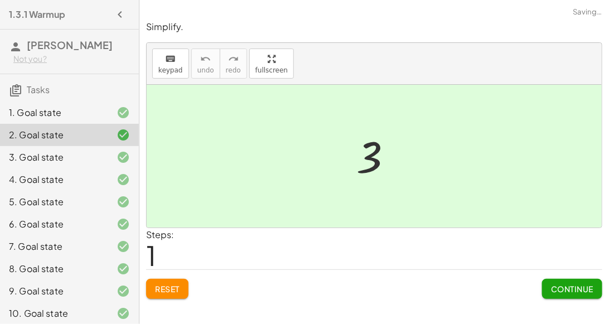
click at [564, 279] on button "Continue" at bounding box center [572, 289] width 60 height 20
click at [0, 0] on button "Continue" at bounding box center [0, 0] width 0 height 0
click at [0, 0] on span "Continue" at bounding box center [0, 0] width 0 height 0
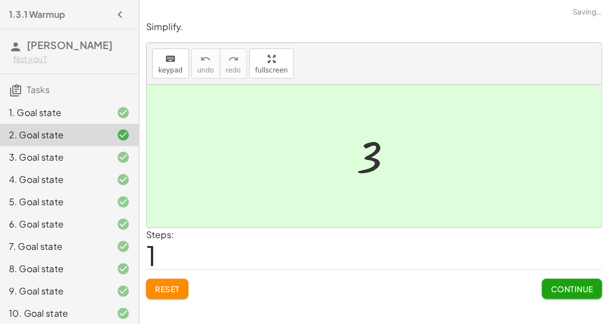
click at [0, 0] on span "Continue" at bounding box center [0, 0] width 0 height 0
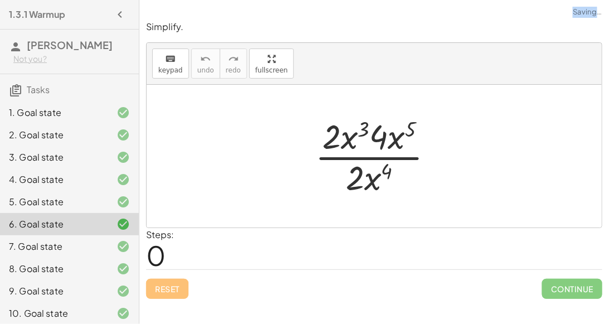
click at [564, 279] on span "Continue" at bounding box center [572, 289] width 60 height 20
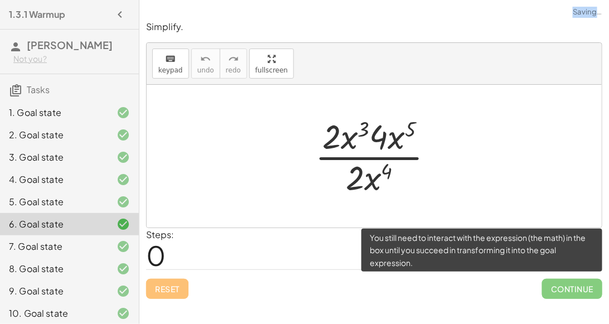
click at [564, 279] on span "Continue" at bounding box center [572, 289] width 60 height 20
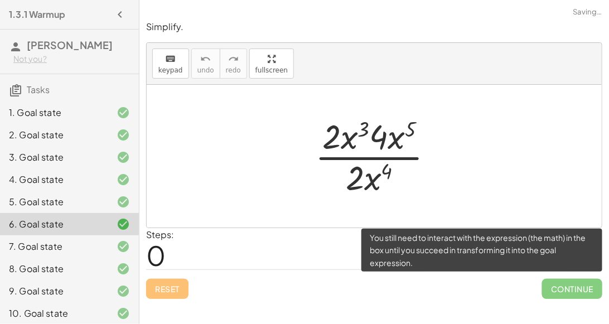
click at [564, 279] on span "Continue" at bounding box center [572, 289] width 60 height 20
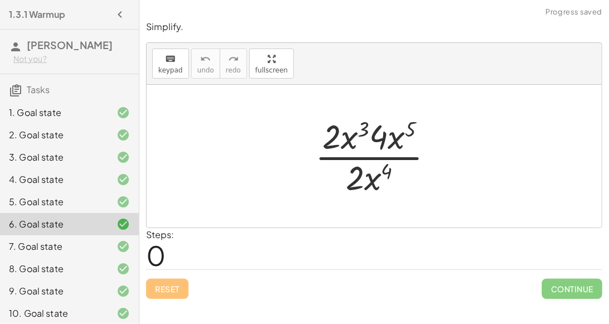
click at [345, 144] on div at bounding box center [378, 156] width 139 height 86
drag, startPoint x: 346, startPoint y: 144, endPoint x: 366, endPoint y: 171, distance: 32.7
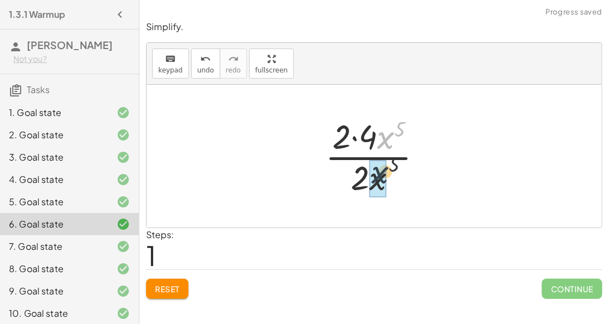
drag, startPoint x: 386, startPoint y: 138, endPoint x: 380, endPoint y: 176, distance: 38.3
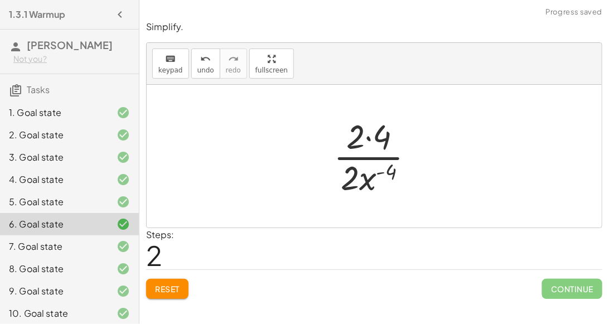
click at [364, 138] on div at bounding box center [378, 156] width 101 height 86
click at [367, 139] on div at bounding box center [378, 156] width 101 height 86
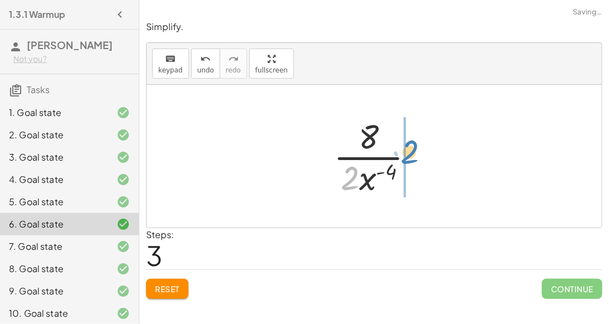
drag, startPoint x: 354, startPoint y: 189, endPoint x: 415, endPoint y: 163, distance: 66.2
click at [415, 163] on div at bounding box center [378, 156] width 101 height 86
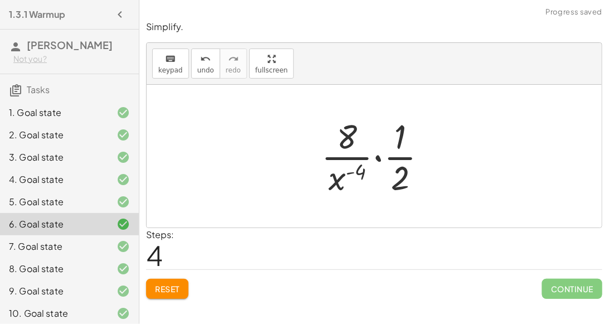
click at [375, 158] on div at bounding box center [378, 156] width 126 height 86
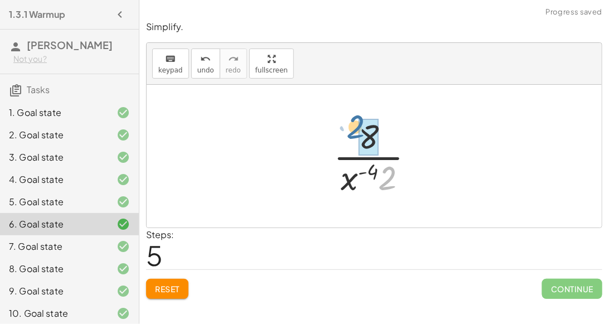
drag, startPoint x: 392, startPoint y: 173, endPoint x: 371, endPoint y: 137, distance: 41.7
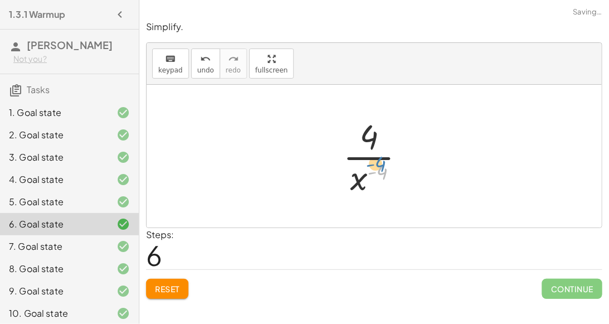
click at [380, 172] on div at bounding box center [378, 156] width 82 height 86
drag, startPoint x: 356, startPoint y: 178, endPoint x: 361, endPoint y: 136, distance: 42.0
click at [361, 136] on div at bounding box center [378, 156] width 82 height 86
